Goal: Transaction & Acquisition: Purchase product/service

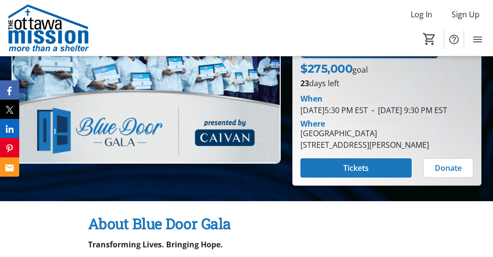
scroll to position [116, 0]
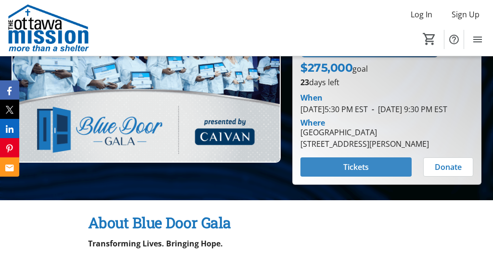
click at [347, 173] on span "Tickets" at bounding box center [356, 167] width 26 height 12
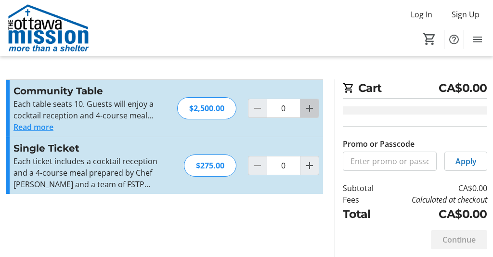
click at [308, 104] on mat-icon "Increment by one" at bounding box center [310, 109] width 12 height 12
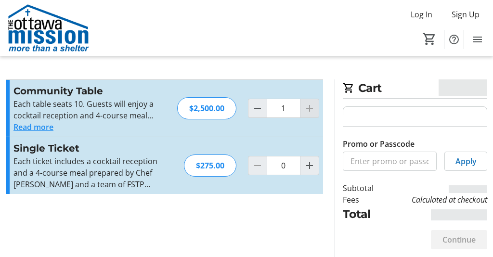
click at [308, 104] on div at bounding box center [309, 108] width 19 height 19
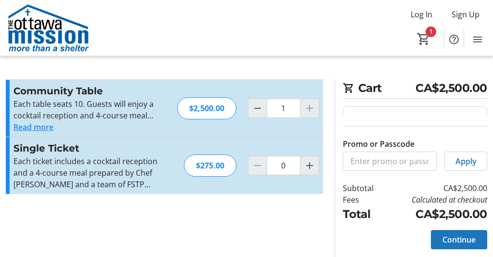
click at [308, 107] on div at bounding box center [309, 108] width 19 height 19
click at [254, 102] on span "Decrement by one" at bounding box center [257, 108] width 18 height 18
type input "0"
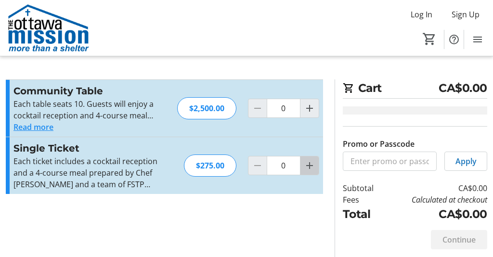
click at [310, 168] on mat-icon "Increment by one" at bounding box center [310, 166] width 12 height 12
type input "1"
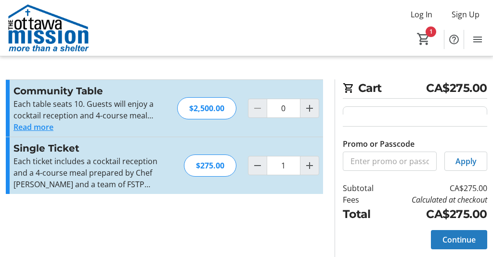
click at [453, 235] on span "Continue" at bounding box center [459, 240] width 33 height 12
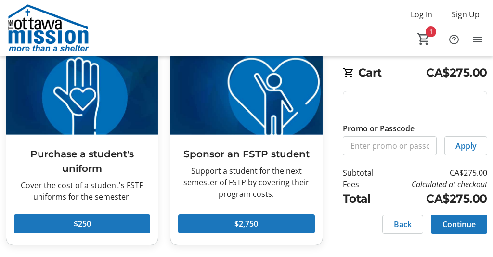
scroll to position [267, 0]
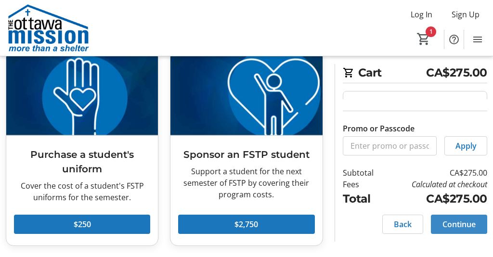
click at [460, 225] on span "Continue" at bounding box center [459, 225] width 33 height 12
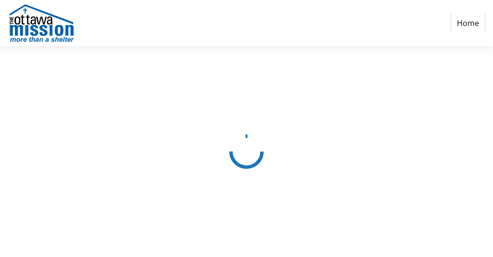
select select "CA"
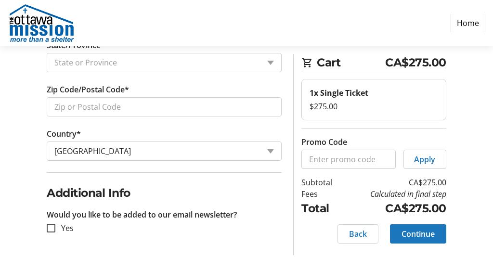
scroll to position [452, 0]
